Goal: Information Seeking & Learning: Learn about a topic

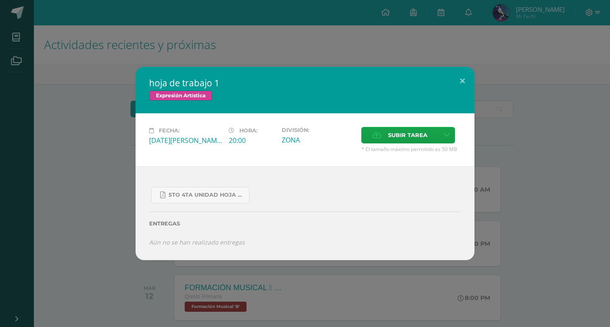
click at [547, 76] on div "hoja de trabajo 1 Expresión Artística Fecha: Jueves 14 de Agosto Hora: 20:00 Di…" at bounding box center [304, 164] width 603 height 194
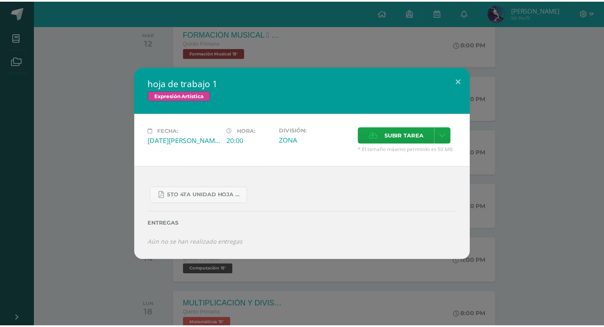
scroll to position [254, 0]
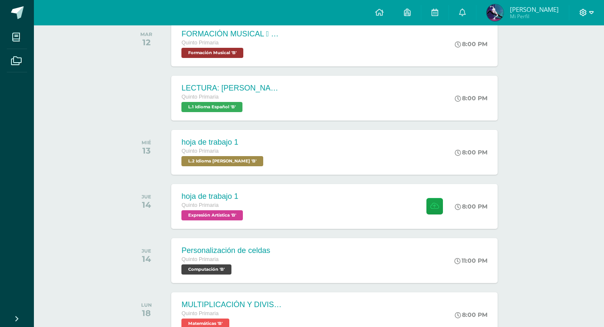
click at [586, 14] on icon at bounding box center [582, 12] width 7 height 7
click at [560, 58] on span "Cerrar sesión" at bounding box center [565, 58] width 38 height 8
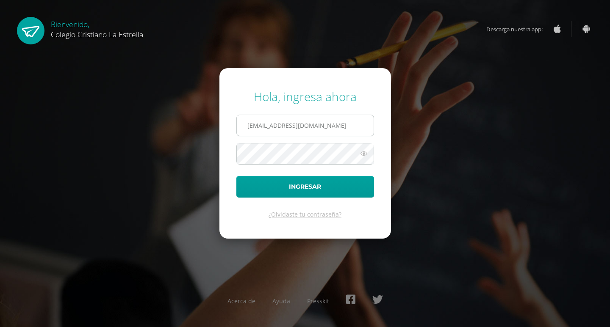
click at [253, 126] on input "[EMAIL_ADDRESS][DOMAIN_NAME]" at bounding box center [305, 125] width 137 height 21
type input "[EMAIL_ADDRESS][DOMAIN_NAME]"
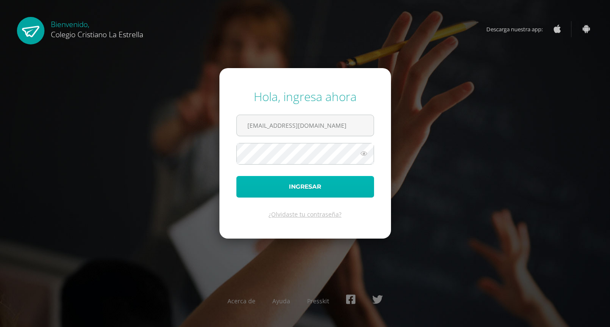
click at [310, 189] on button "Ingresar" at bounding box center [305, 187] width 138 height 22
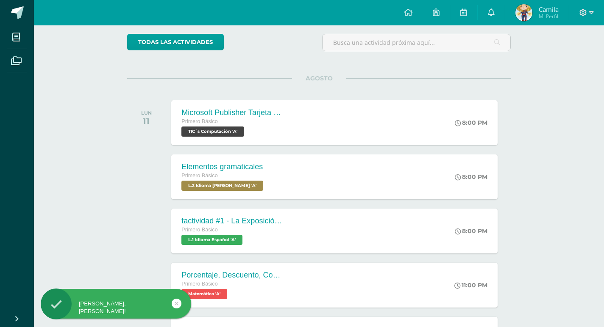
scroll to position [127, 0]
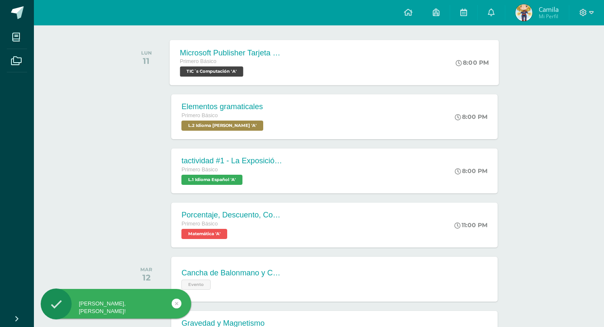
click at [267, 66] on div "Primero Básico" at bounding box center [231, 61] width 103 height 9
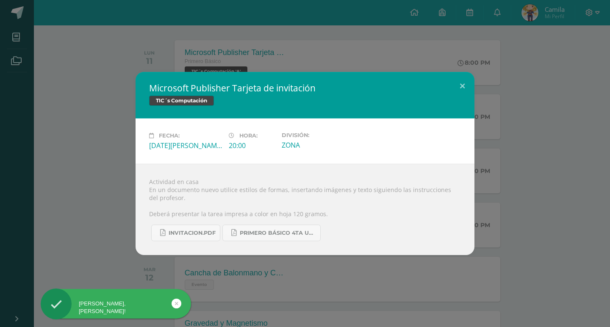
click at [493, 152] on div "Microsoft Publisher Tarjeta de invitación TIC´s Computación Fecha: [DATE][PERSO…" at bounding box center [304, 163] width 603 height 183
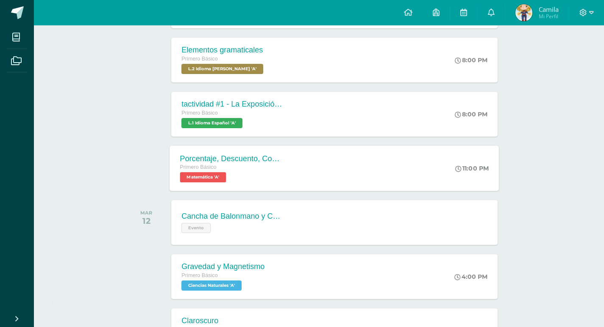
scroll to position [212, 0]
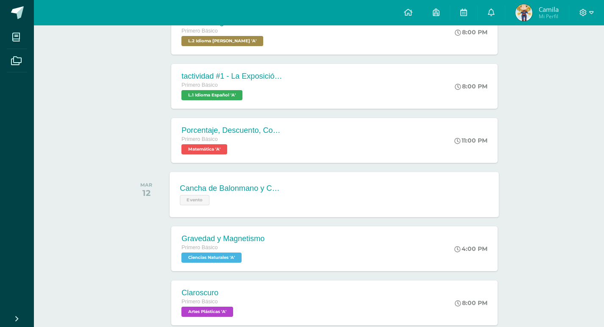
click at [308, 201] on div "Cancha de Balonmano y Contenido Evento Cancha de Balonmano y Contenido Evento C…" at bounding box center [334, 194] width 329 height 45
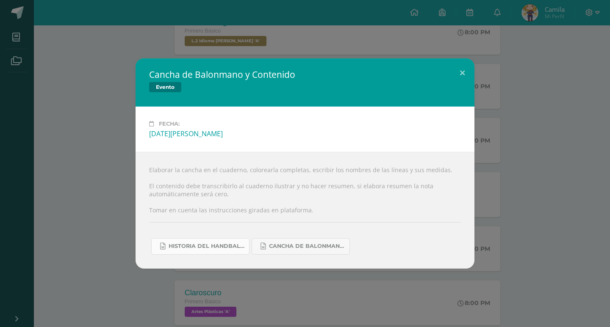
click at [213, 250] on link "Historia del handball.docx" at bounding box center [200, 246] width 98 height 17
click at [285, 248] on span "Cancha de Balonmano.docx" at bounding box center [307, 246] width 76 height 7
click at [586, 152] on div "Cancha de Balonmano y Contenido Evento Fecha: [DATE][PERSON_NAME] Elaborar la c…" at bounding box center [304, 163] width 603 height 210
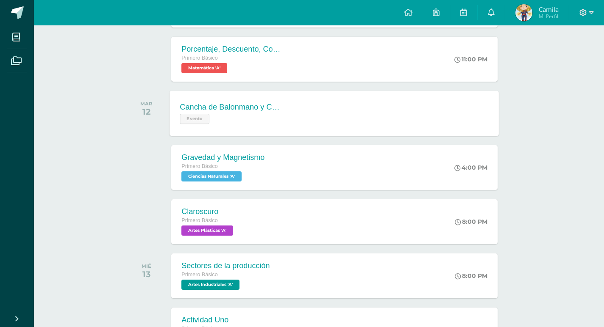
scroll to position [339, 0]
